Goal: Transaction & Acquisition: Book appointment/travel/reservation

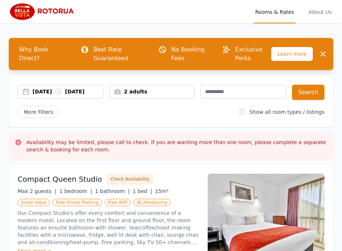
click at [156, 91] on div "2 adults" at bounding box center [152, 91] width 85 height 7
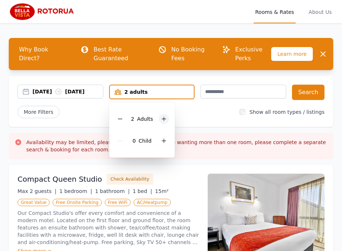
click at [165, 120] on icon at bounding box center [164, 119] width 6 height 6
click at [314, 92] on button "Search" at bounding box center [308, 92] width 33 height 15
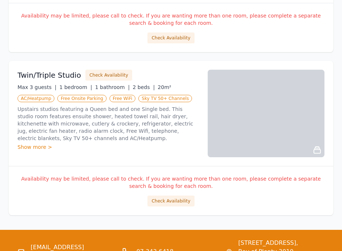
scroll to position [950, 0]
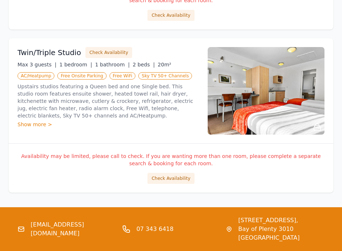
click at [252, 78] on img at bounding box center [266, 91] width 117 height 88
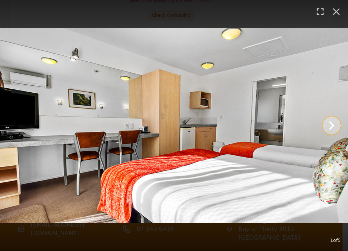
click at [336, 126] on icon "Show slide 2 of 5" at bounding box center [332, 126] width 18 height 18
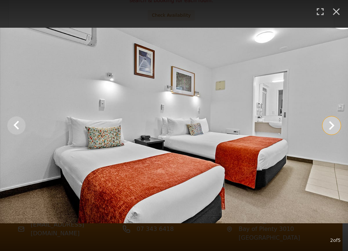
click at [336, 126] on icon "Show slide 3 of 5" at bounding box center [332, 126] width 18 height 18
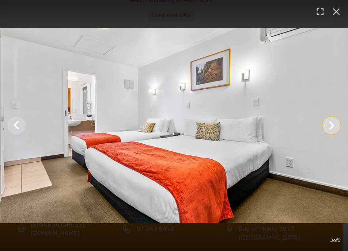
click at [336, 126] on icon "Show slide 4 of 5" at bounding box center [332, 126] width 18 height 18
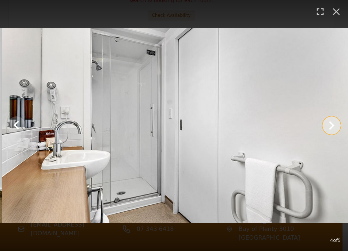
click at [336, 126] on icon "Show slide 5 of 5" at bounding box center [332, 126] width 18 height 18
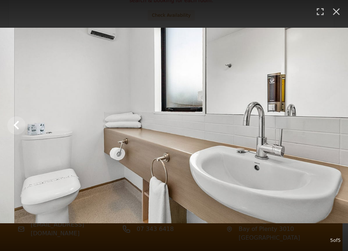
click at [336, 126] on img at bounding box center [189, 126] width 348 height 196
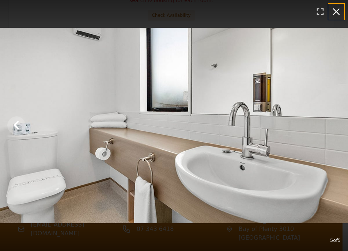
click at [340, 11] on icon "button" at bounding box center [336, 12] width 12 height 12
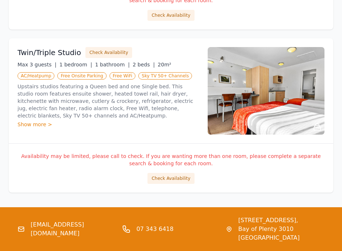
click at [195, 100] on p "Upstairs studios featuring a Queen bed and one Single bed. This studio room fea…" at bounding box center [109, 101] width 182 height 37
click at [92, 49] on button "Check Availability" at bounding box center [108, 52] width 47 height 11
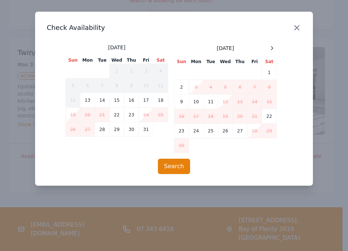
click at [296, 26] on icon "button" at bounding box center [296, 27] width 9 height 9
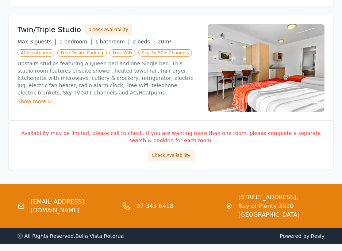
scroll to position [999, 0]
